Goal: Information Seeking & Learning: Understand process/instructions

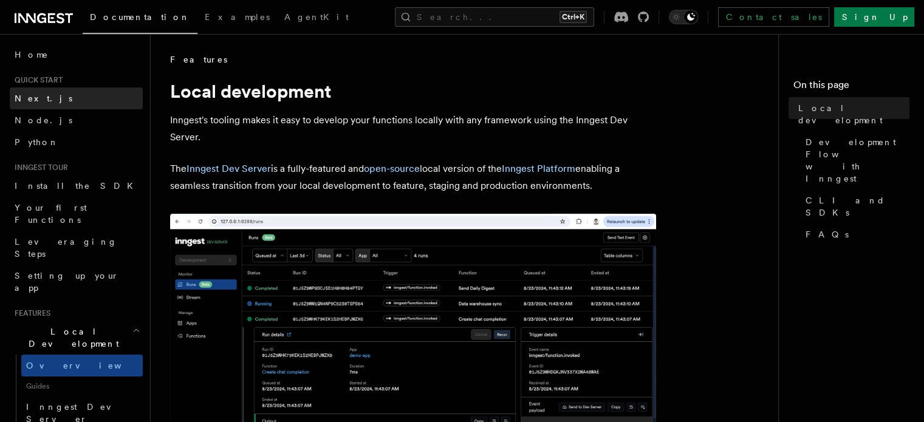
click at [77, 101] on link "Next.js" at bounding box center [76, 98] width 133 height 22
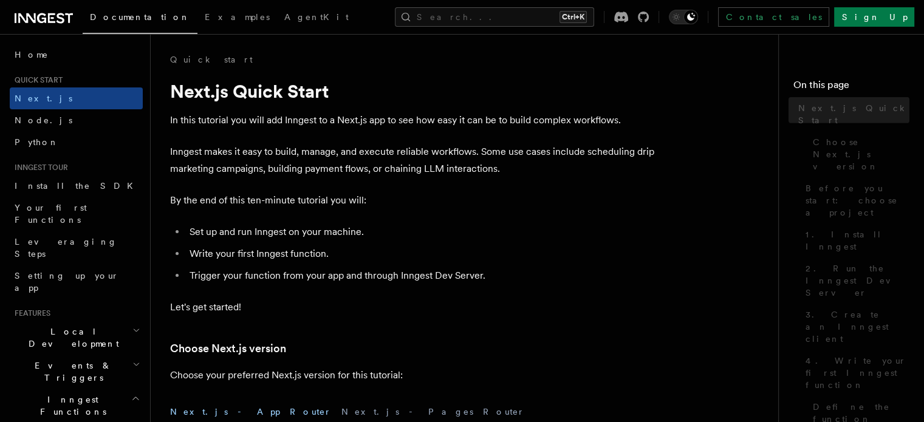
click at [77, 101] on link "Next.js" at bounding box center [76, 98] width 133 height 22
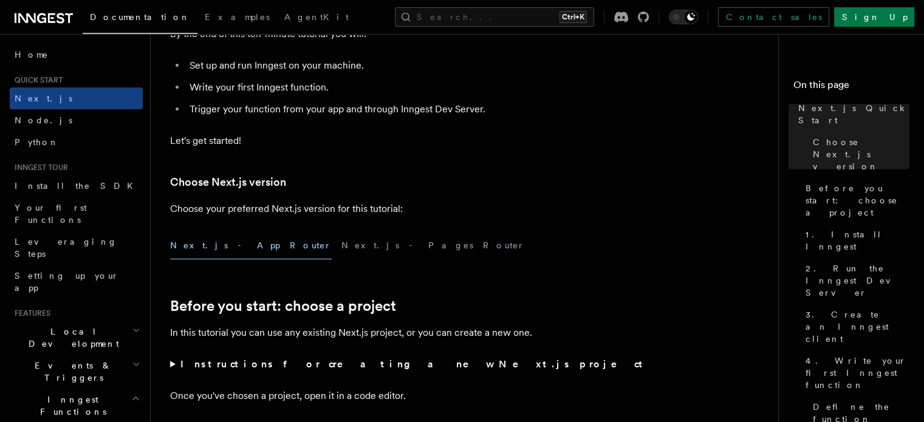
scroll to position [107, 0]
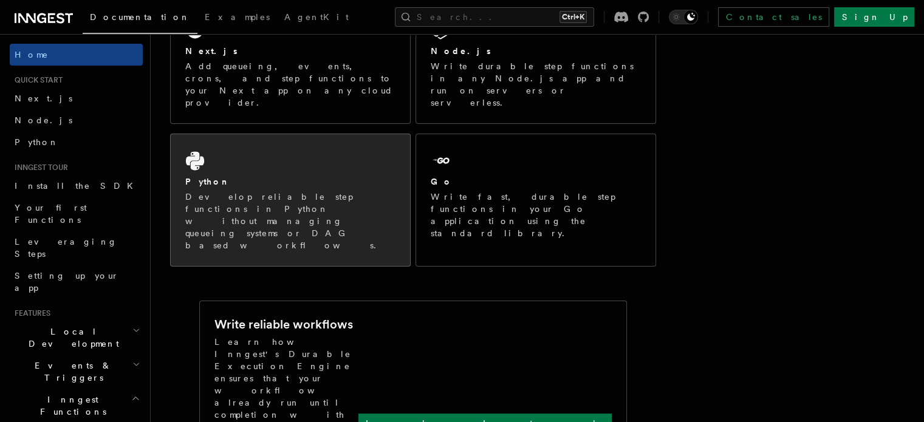
scroll to position [253, 0]
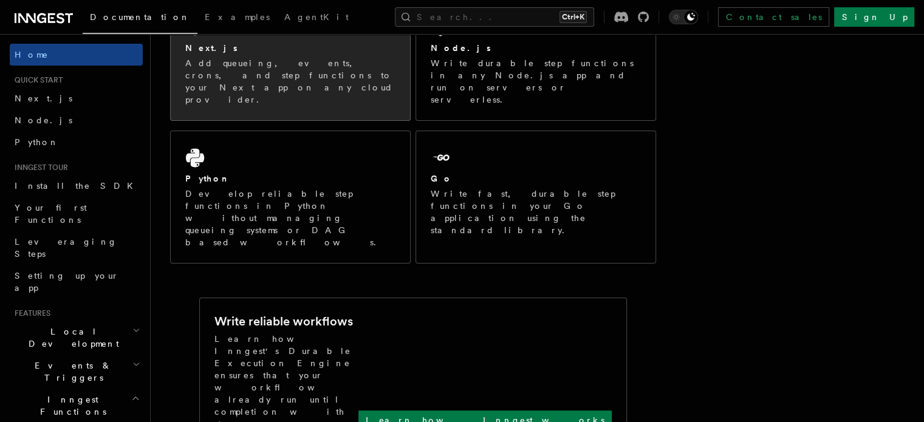
click at [265, 65] on p "Add queueing, events, crons, and step functions to your Next app on any cloud p…" at bounding box center [290, 81] width 210 height 49
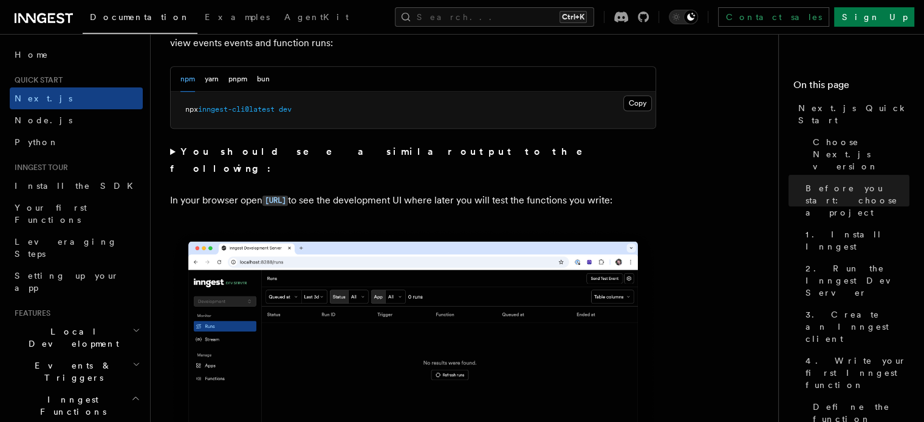
scroll to position [925, 0]
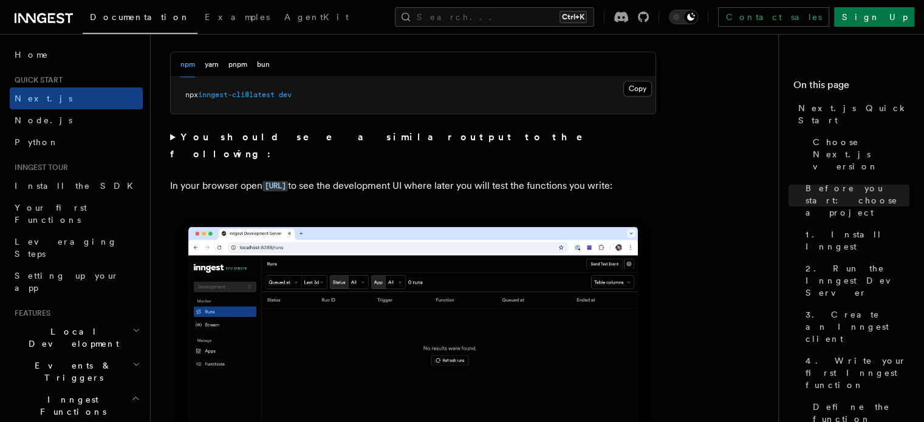
click at [634, 95] on pre "npx inngest-cli@latest dev" at bounding box center [413, 95] width 485 height 36
click at [637, 92] on button "Copy Copied" at bounding box center [637, 89] width 29 height 16
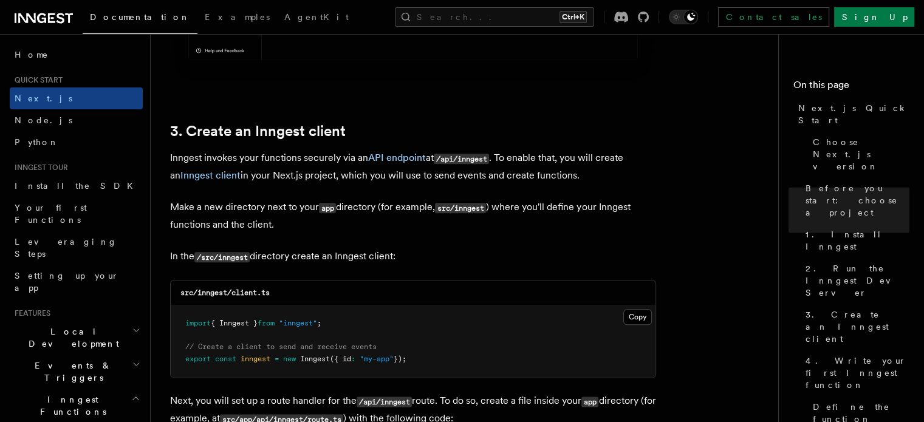
scroll to position [1342, 0]
